Goal: Download file/media

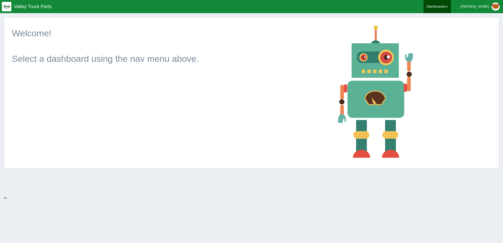
click at [443, 3] on link "Dashboards" at bounding box center [437, 6] width 27 height 13
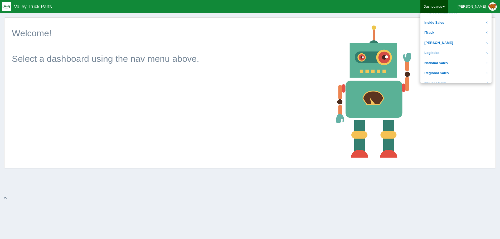
scroll to position [79, 0]
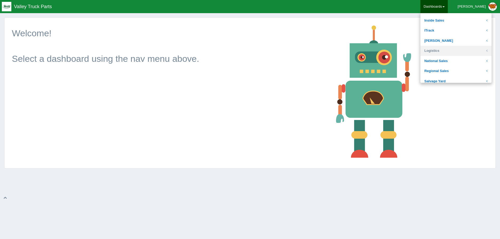
click at [451, 50] on link "Logistics" at bounding box center [455, 51] width 71 height 10
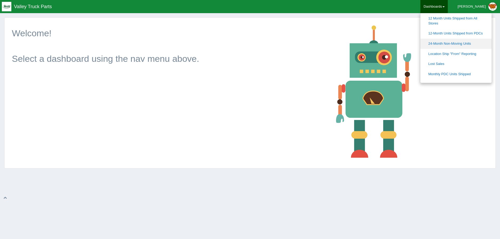
scroll to position [105, 0]
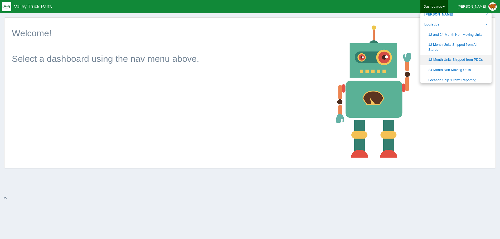
click at [462, 61] on link "12-Month Units Shipped from PDCs" at bounding box center [455, 60] width 71 height 10
click at [452, 45] on link "12 Month Units Shipped from All Stores" at bounding box center [455, 47] width 71 height 15
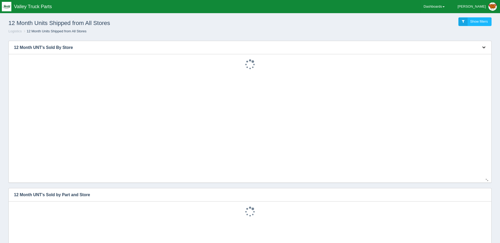
click at [483, 48] on icon "button" at bounding box center [483, 47] width 3 height 3
click at [388, 34] on ol "Logistics 12 Month Units Shipped from All Stores" at bounding box center [249, 31] width 491 height 5
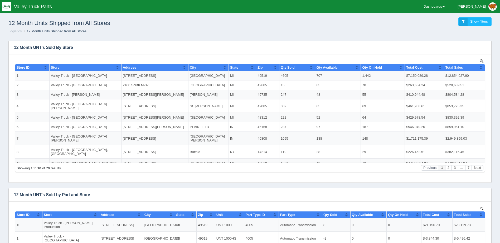
click at [485, 48] on button "button" at bounding box center [483, 47] width 7 height 8
click at [457, 53] on link "Download CSV" at bounding box center [466, 56] width 42 height 8
click at [482, 49] on button "button" at bounding box center [483, 47] width 7 height 8
click at [460, 55] on link "Download CSV" at bounding box center [466, 56] width 42 height 8
